Goal: Navigation & Orientation: Find specific page/section

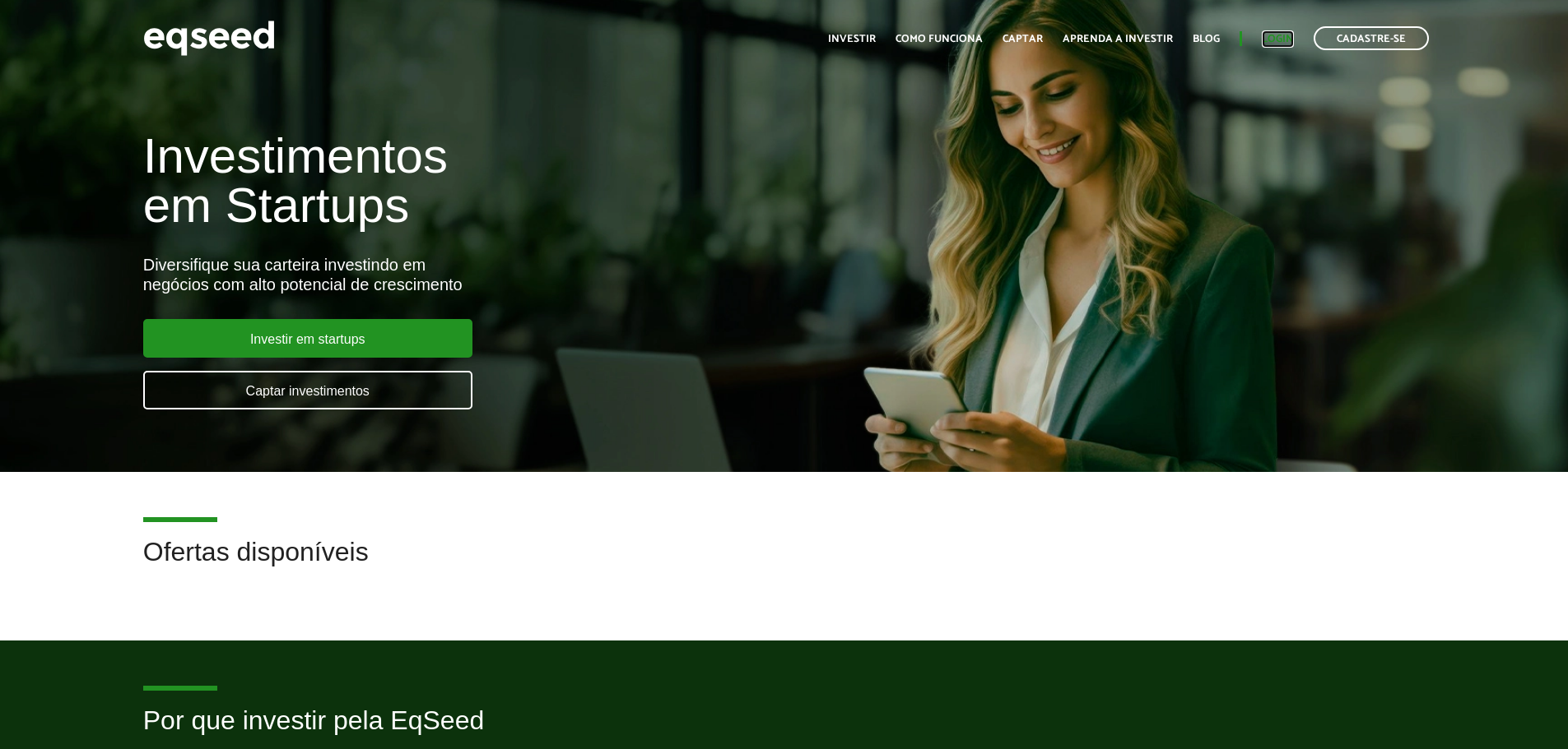
click at [1275, 34] on link "Login" at bounding box center [1277, 39] width 32 height 11
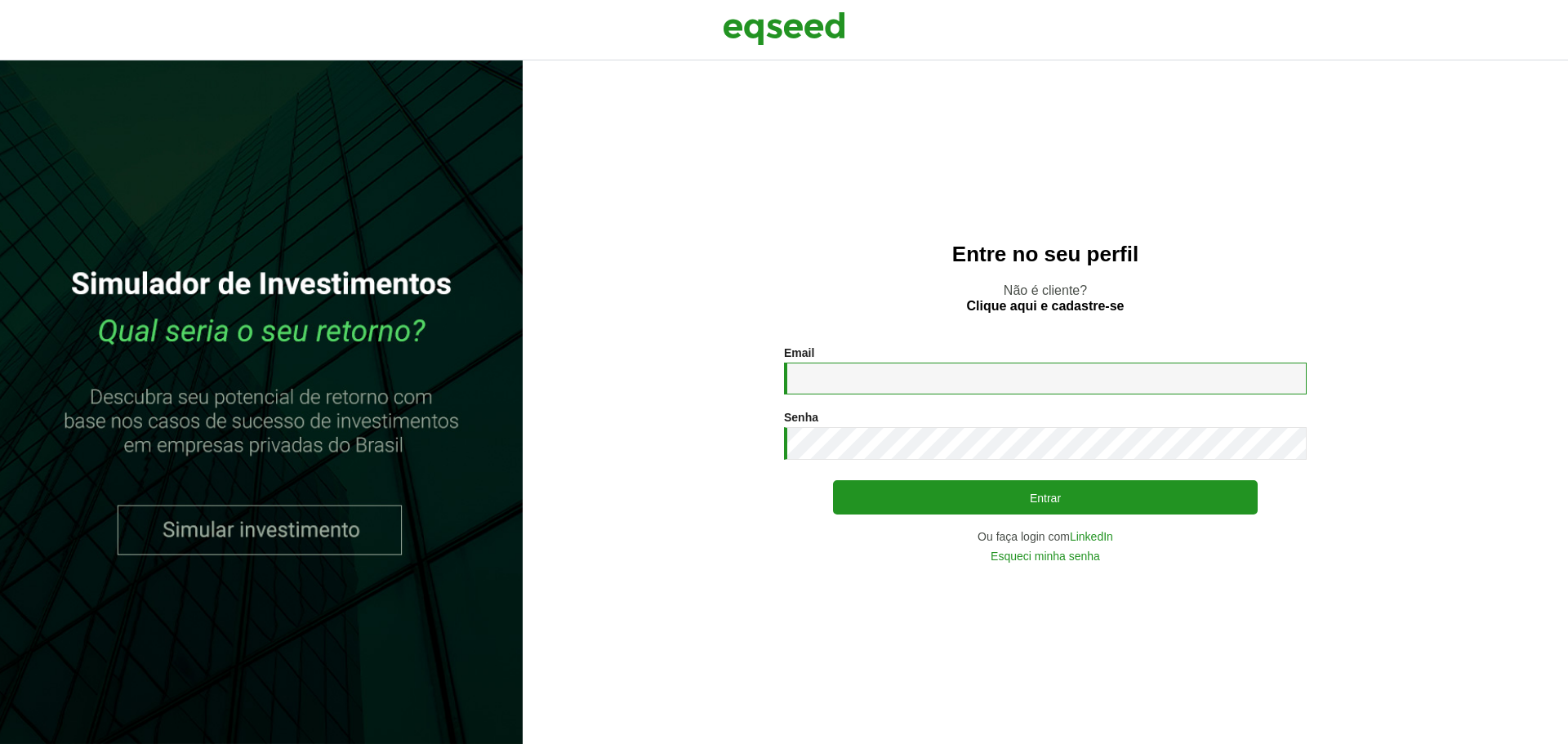
click at [892, 387] on input "Email *" at bounding box center [1046, 378] width 523 height 32
type input "**********"
click at [833, 481] on button "Entrar" at bounding box center [1045, 498] width 425 height 34
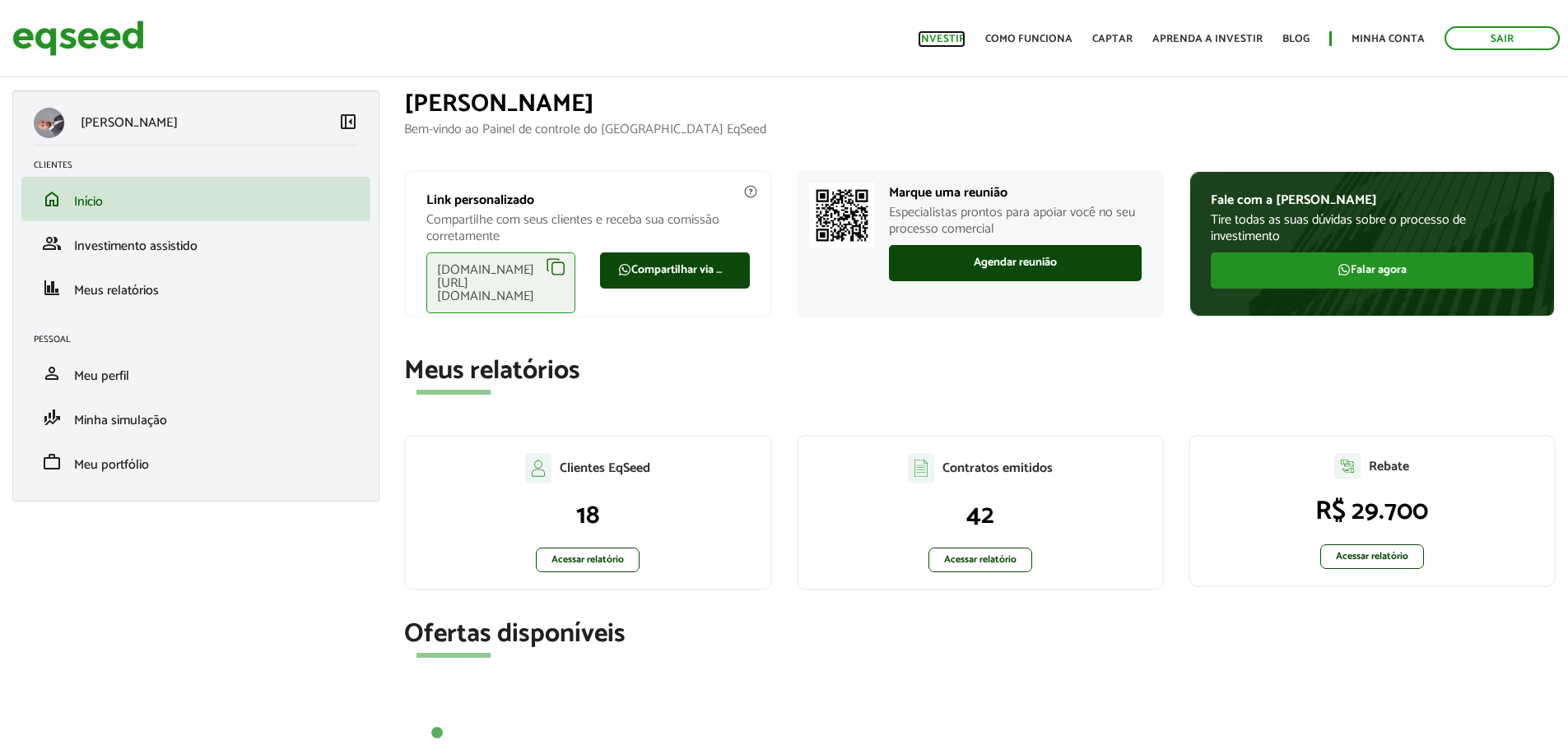
click at [966, 34] on link "Investir" at bounding box center [941, 39] width 48 height 11
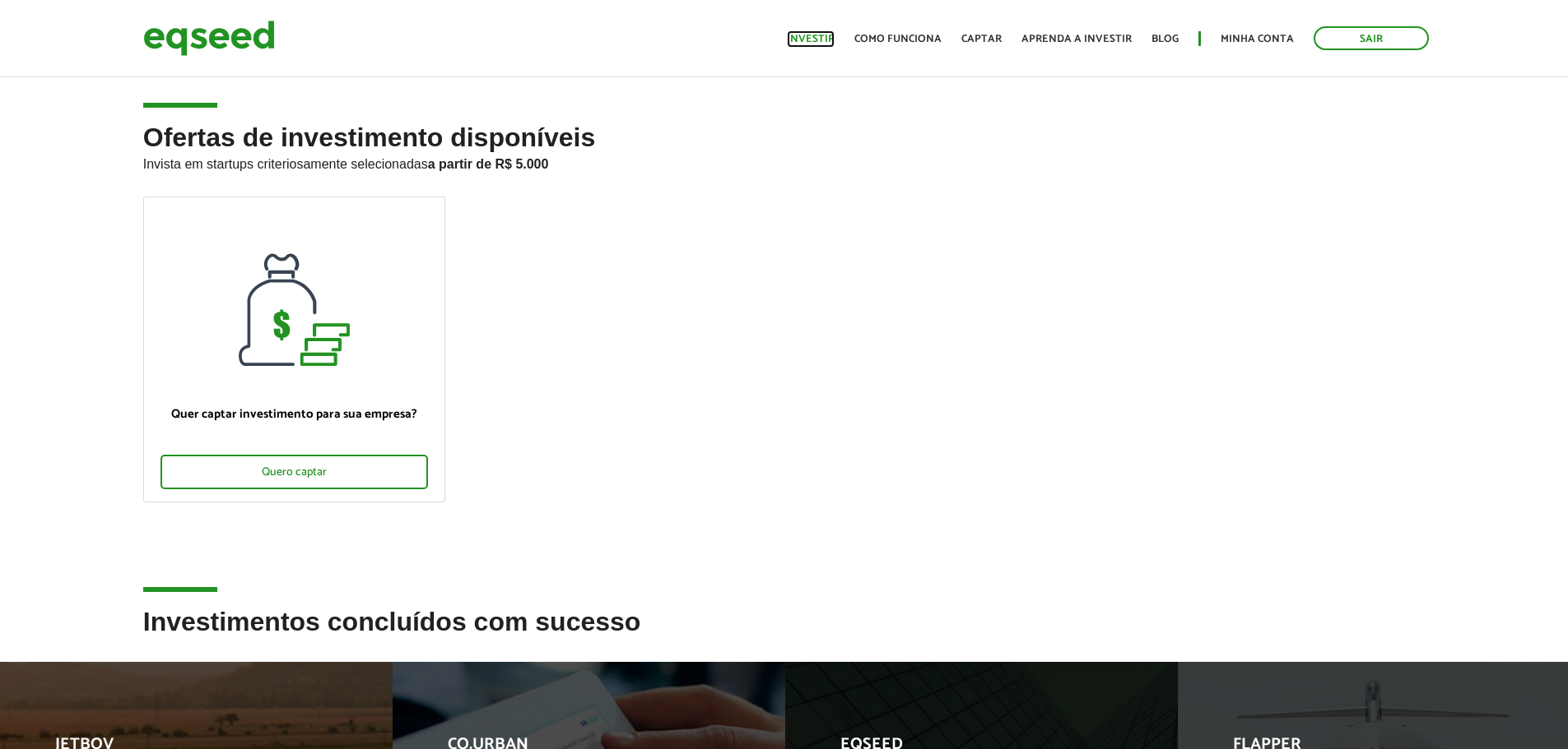
click at [809, 40] on link "Investir" at bounding box center [810, 39] width 48 height 11
click at [1251, 37] on link "Minha conta" at bounding box center [1256, 39] width 74 height 11
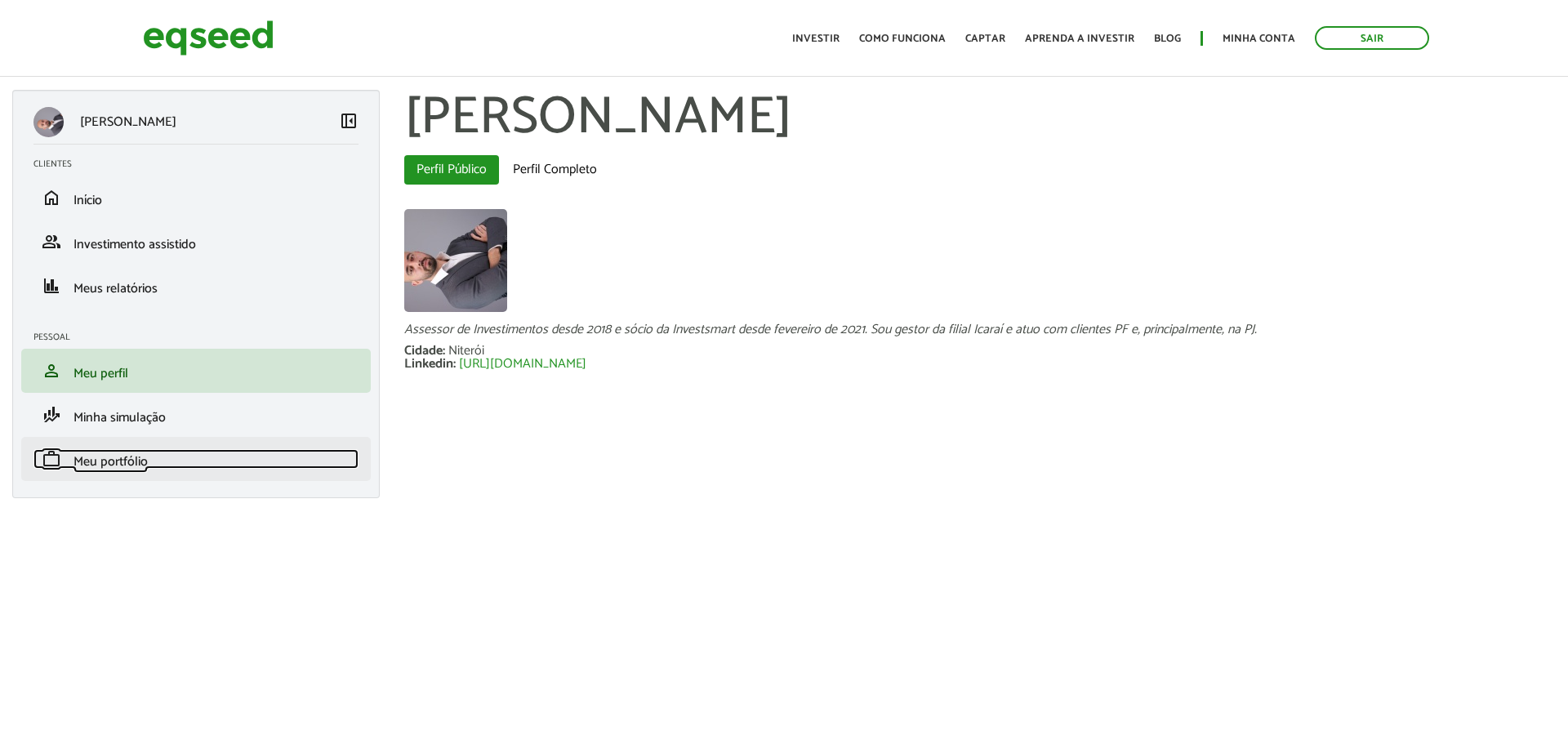
click at [117, 460] on span "Meu portfólio" at bounding box center [111, 462] width 74 height 22
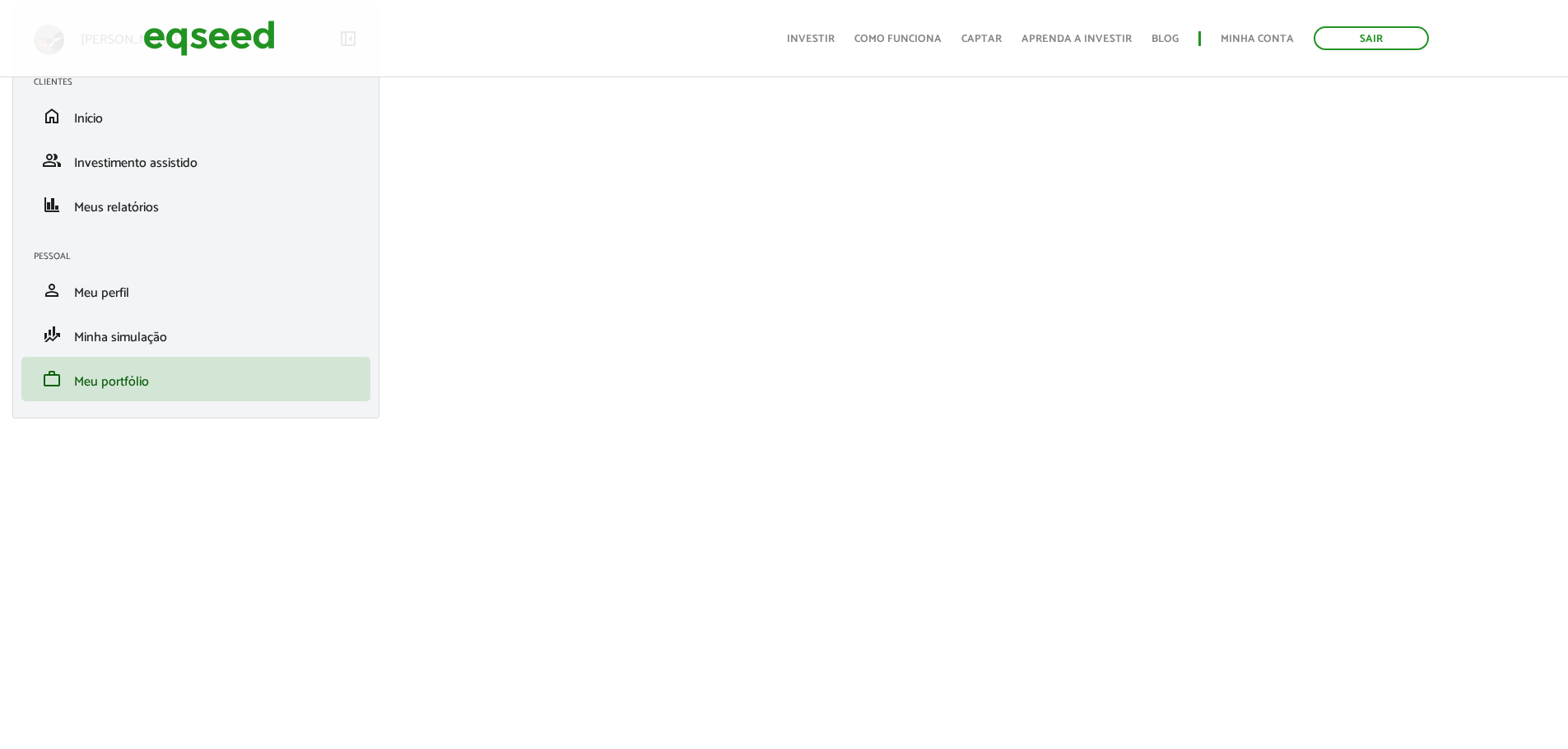
scroll to position [83, 0]
click at [144, 214] on span "Meus relatórios" at bounding box center [116, 208] width 84 height 22
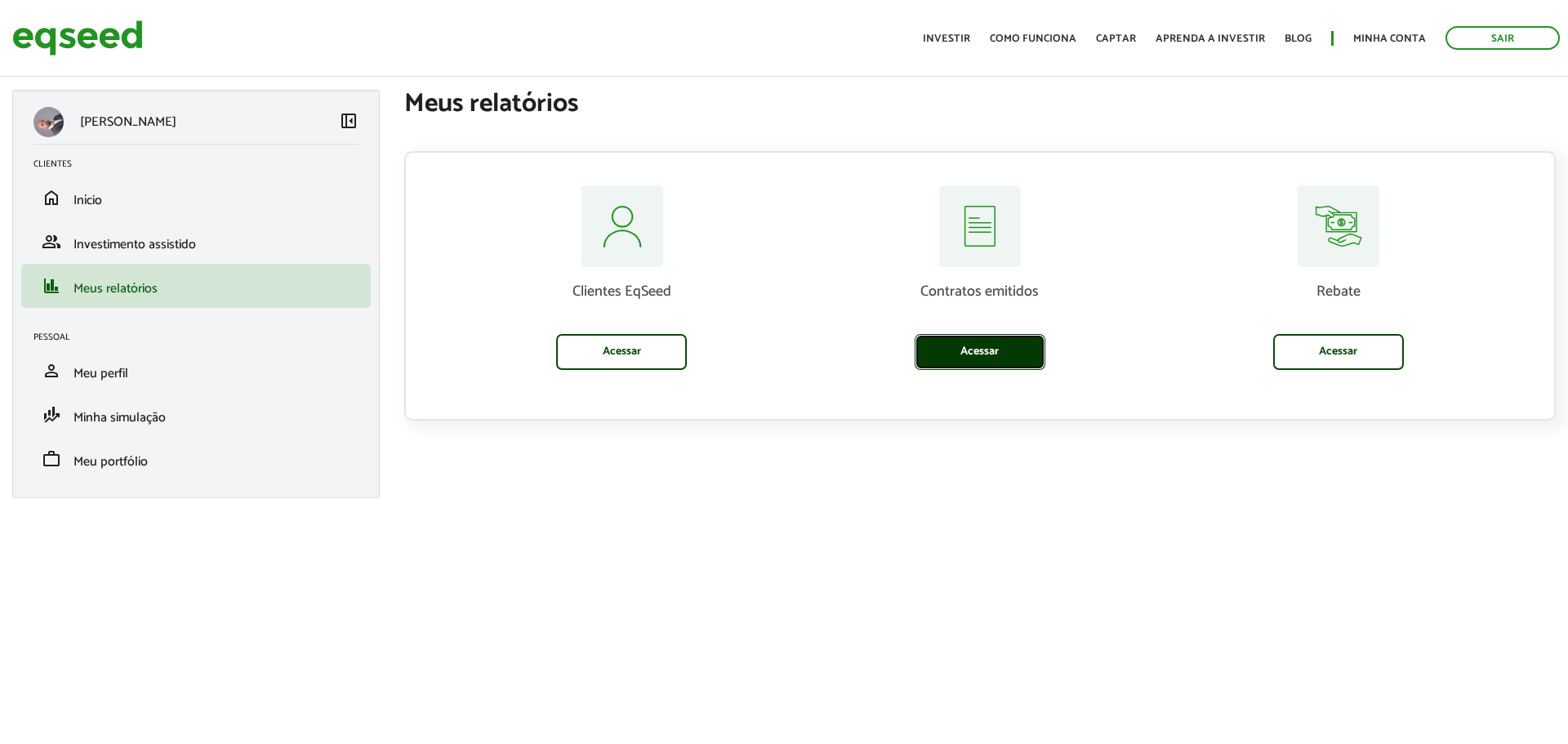
click at [985, 352] on link "Acessar" at bounding box center [980, 352] width 131 height 36
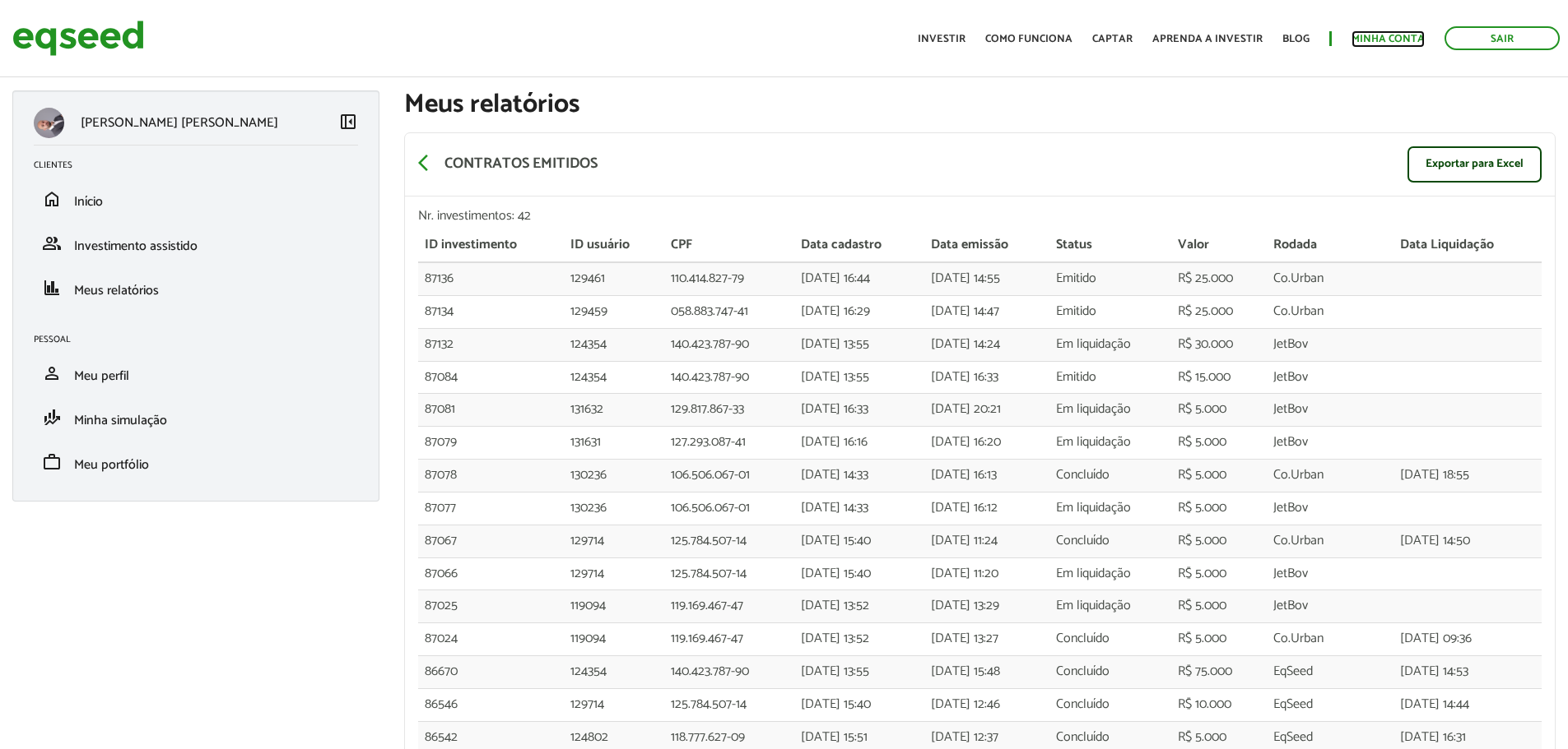
click at [1384, 34] on link "Minha conta" at bounding box center [1387, 39] width 74 height 11
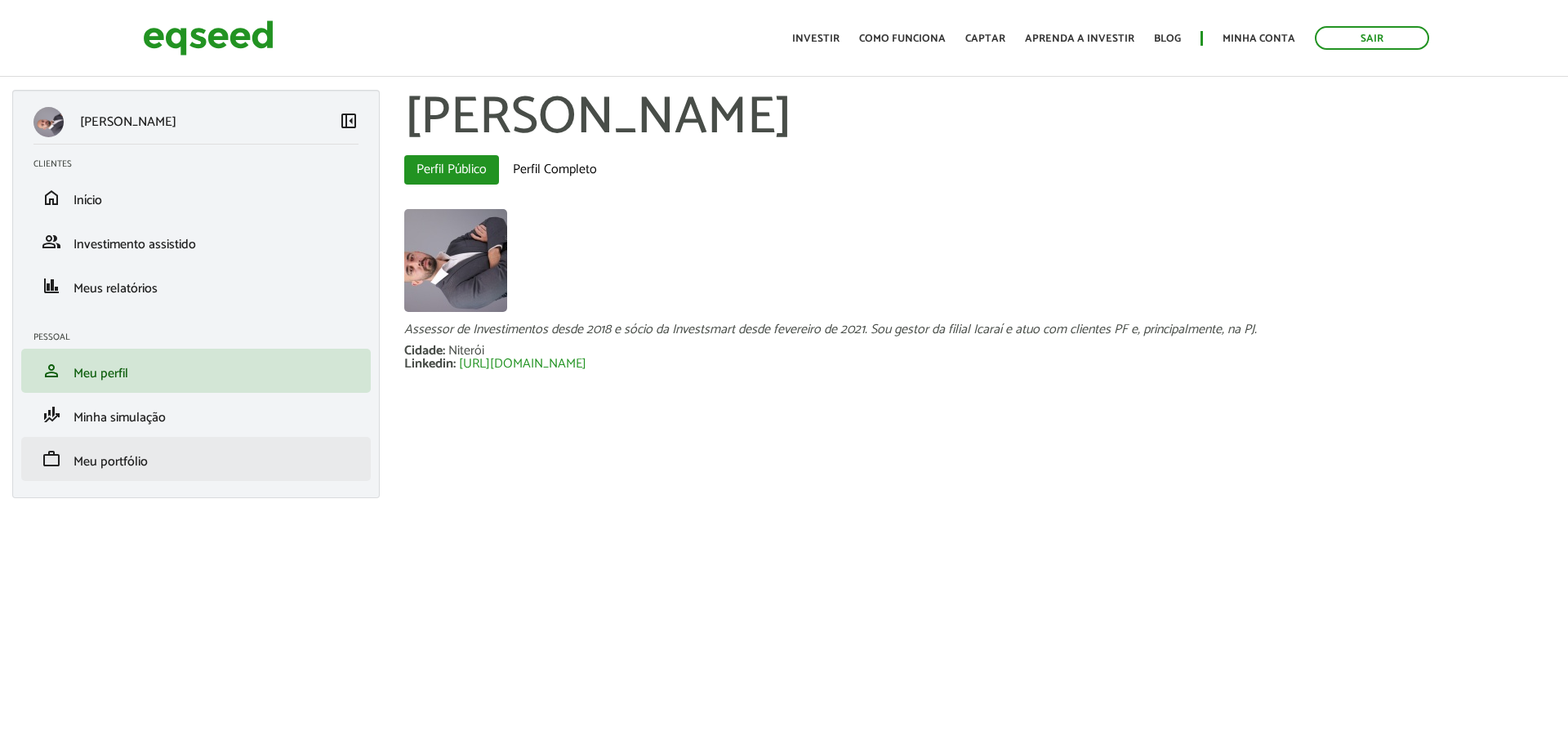
click at [126, 478] on li "work Meu portfólio" at bounding box center [197, 459] width 350 height 44
click at [135, 463] on span "Meu portfólio" at bounding box center [111, 462] width 74 height 22
